Goal: Use online tool/utility: Utilize a website feature to perform a specific function

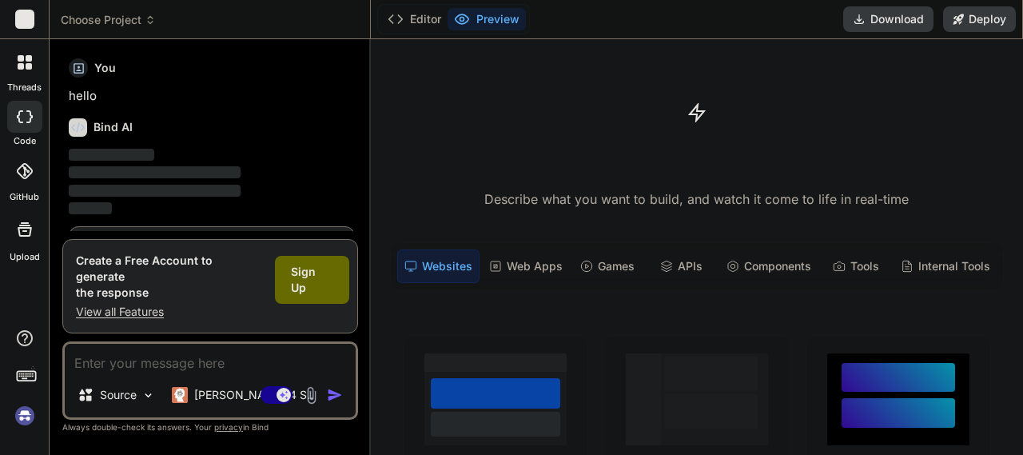
scroll to position [53, 0]
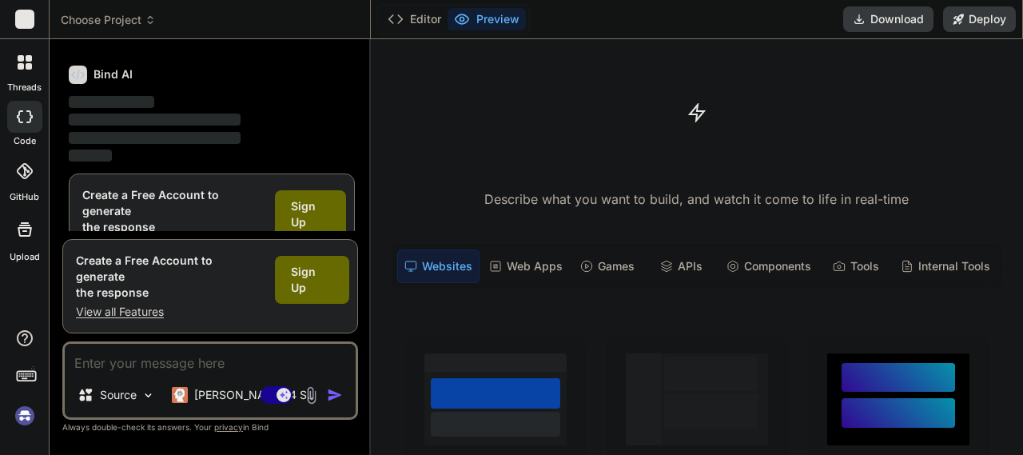
type textarea "x"
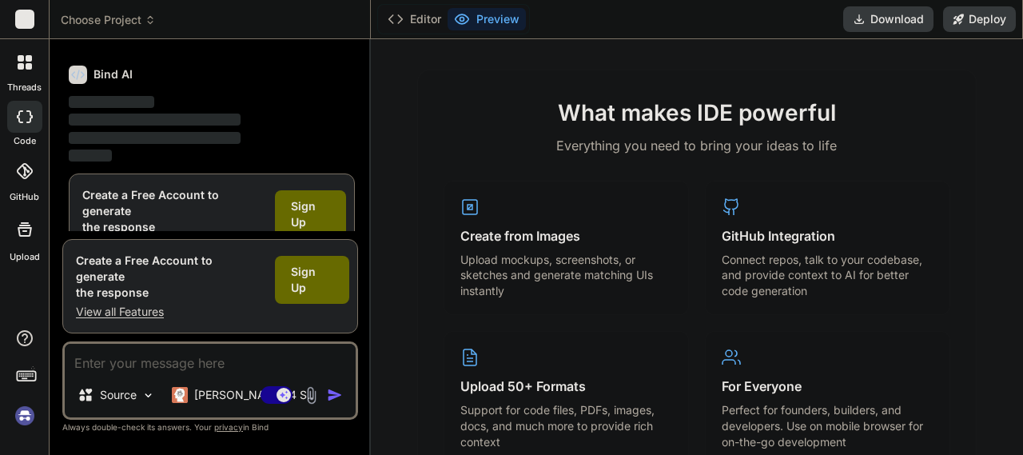
scroll to position [639, 0]
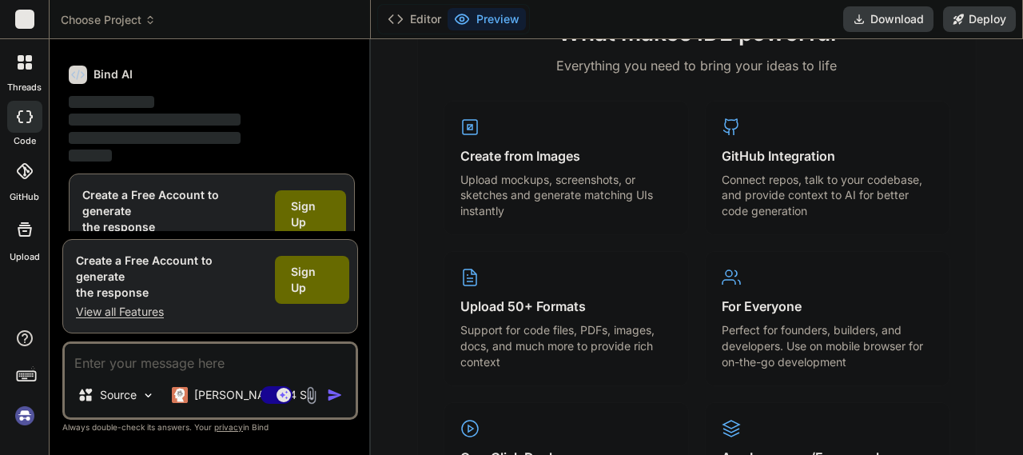
paste textarea "I need you to dive deep into history and look at the ancient histroy of terrori…"
type textarea "I need you to dive deep into history and look at the ancient histroy of terrori…"
type textarea "x"
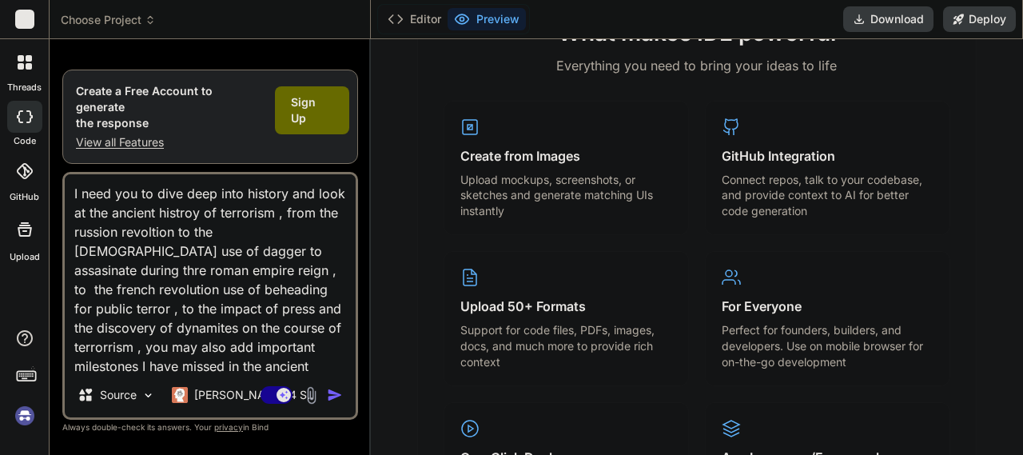
scroll to position [212, 0]
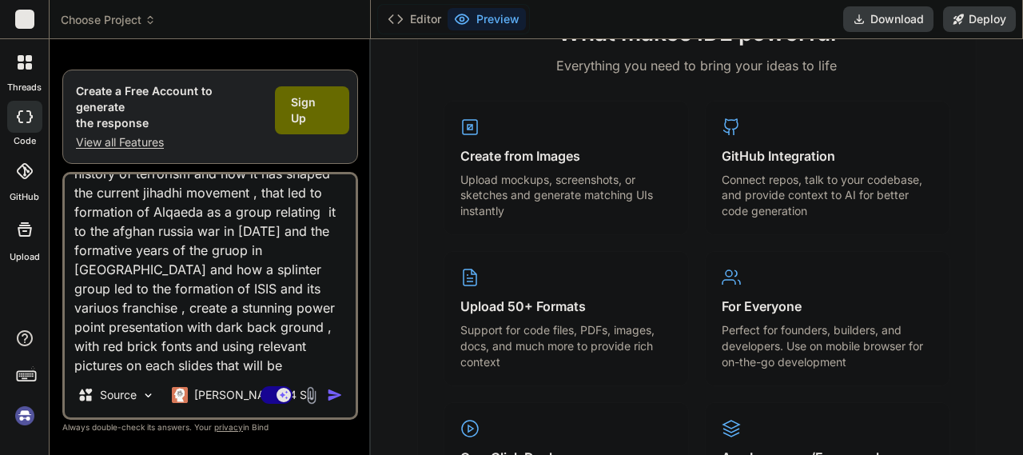
type textarea "I need you to dive deep into history and look at the ancient histroy of terrori…"
click at [328, 393] on img "button" at bounding box center [335, 395] width 16 height 16
click at [336, 399] on img "button" at bounding box center [335, 395] width 16 height 16
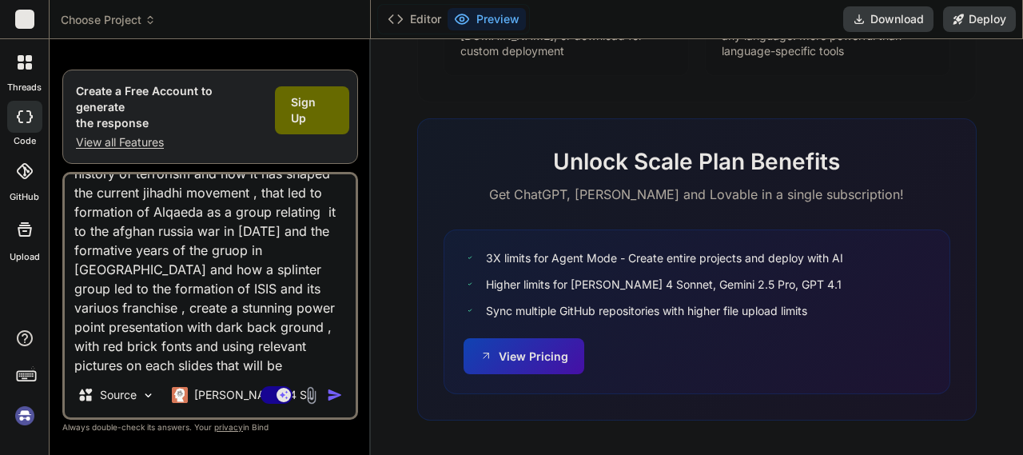
scroll to position [1101, 0]
click at [203, 400] on p "[PERSON_NAME] 4 S.." at bounding box center [253, 395] width 119 height 16
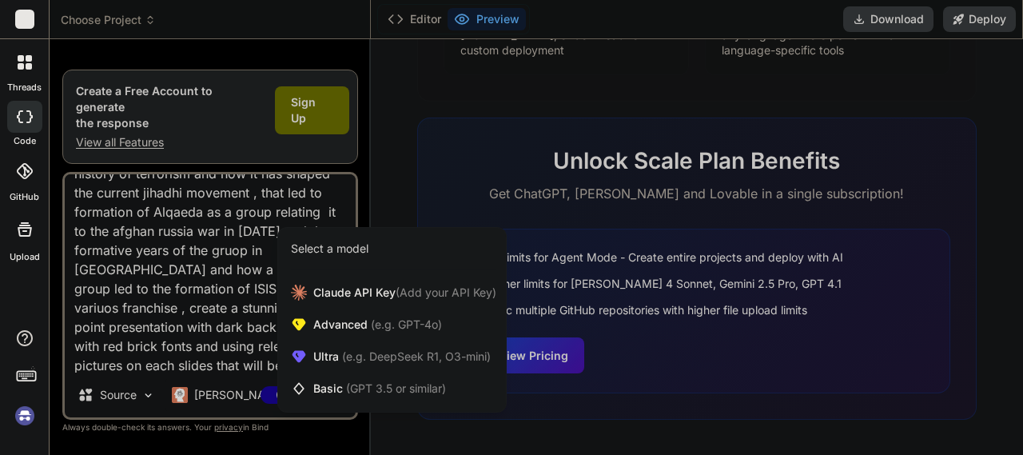
click at [796, 351] on div at bounding box center [511, 227] width 1023 height 455
type textarea "x"
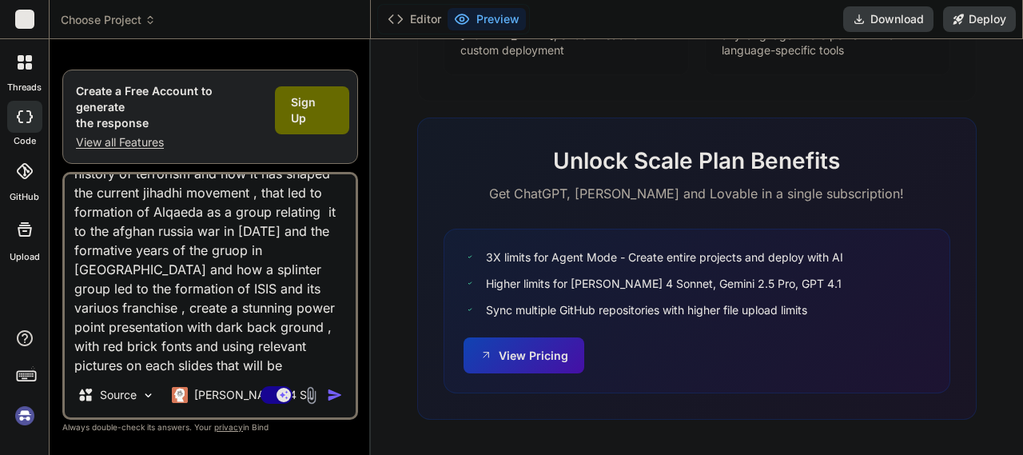
click at [329, 393] on img "button" at bounding box center [335, 395] width 16 height 16
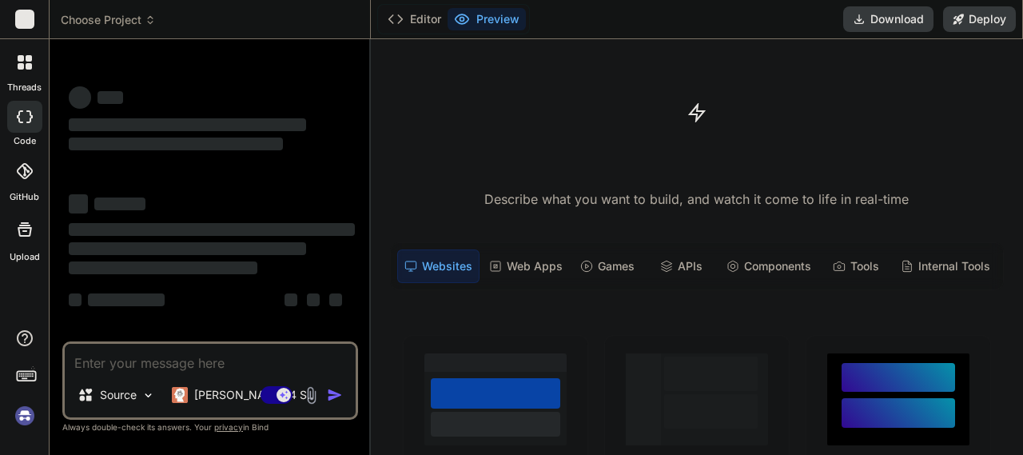
type textarea "x"
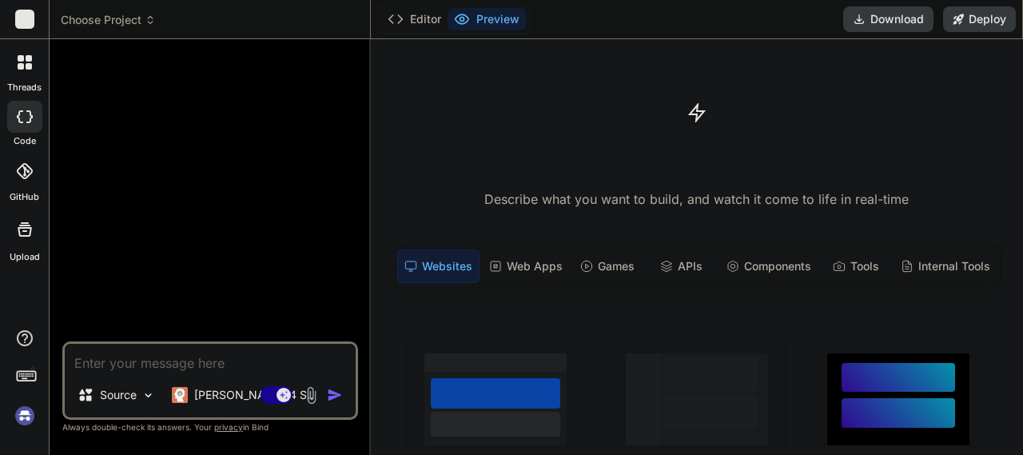
click at [565, 199] on p "Describe what you want to build, and watch it come to life in real-time" at bounding box center [696, 199] width 633 height 21
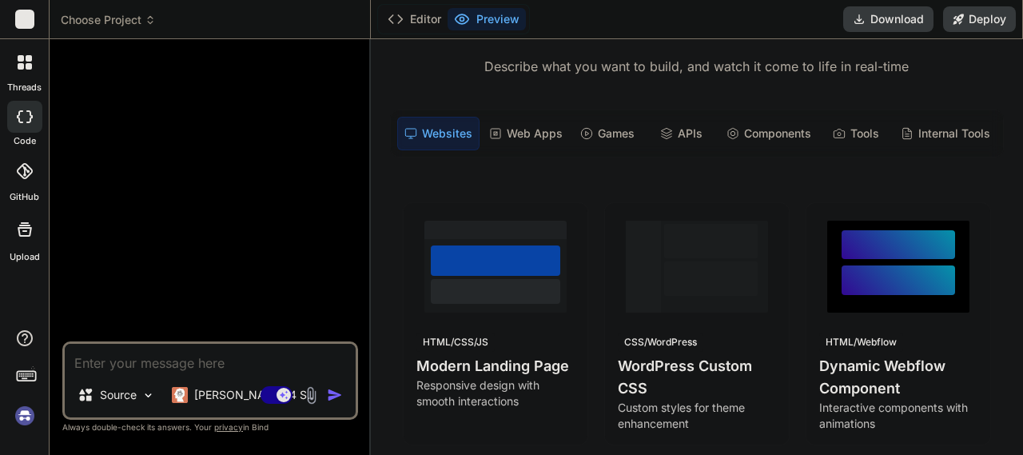
scroll to position [160, 0]
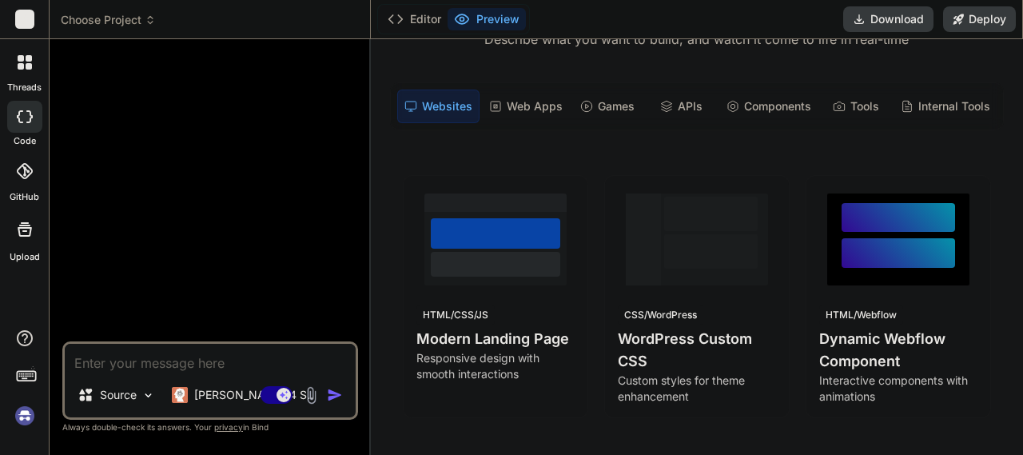
click at [157, 363] on textarea at bounding box center [210, 357] width 291 height 29
paste textarea "I need you to dive deep into history and look at the ancient histroy of terrori…"
type textarea "I need you to dive deep into history and look at the ancient histroy of terrori…"
type textarea "x"
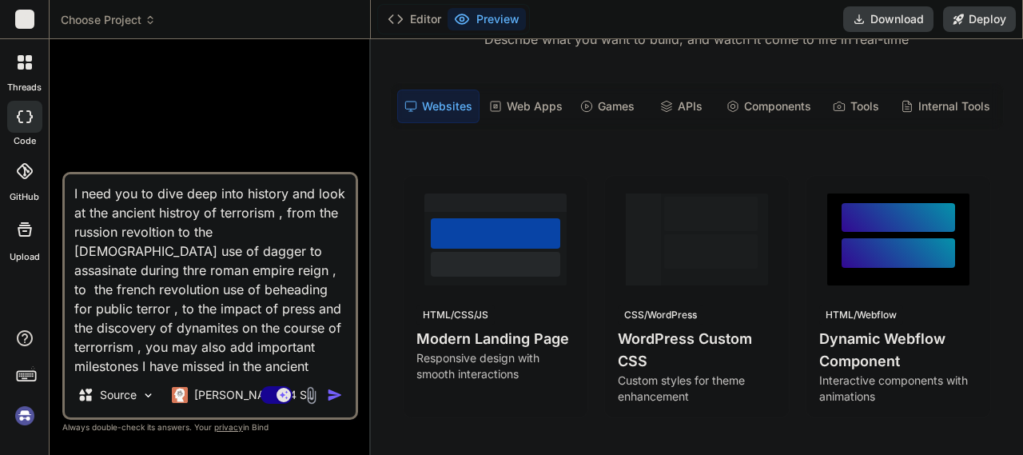
scroll to position [212, 0]
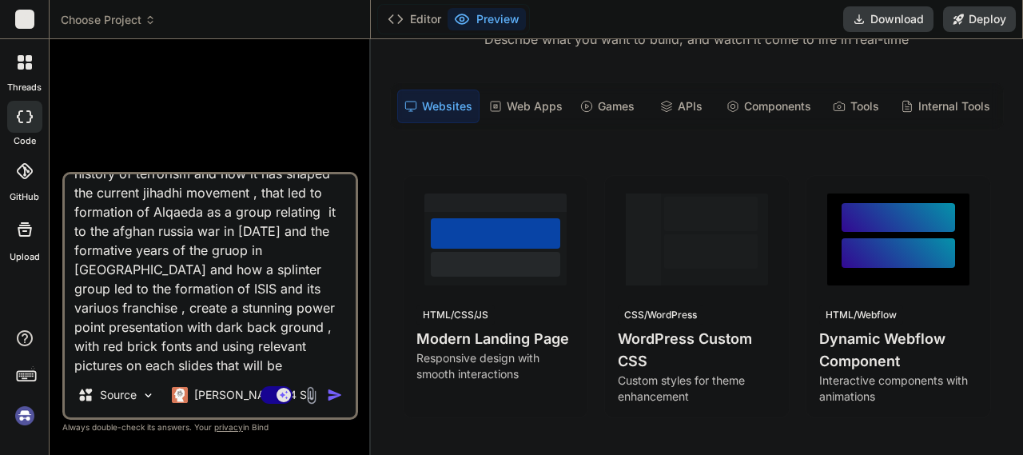
type textarea "I need you to dive deep into history and look at the ancient histroy of terrori…"
click at [336, 393] on img "button" at bounding box center [335, 395] width 16 height 16
type textarea "x"
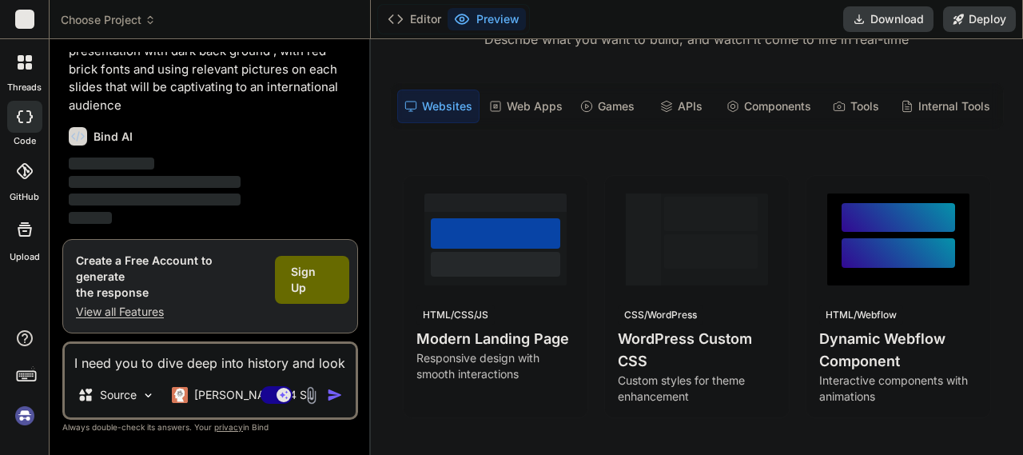
scroll to position [359, 0]
